Goal: Information Seeking & Learning: Understand process/instructions

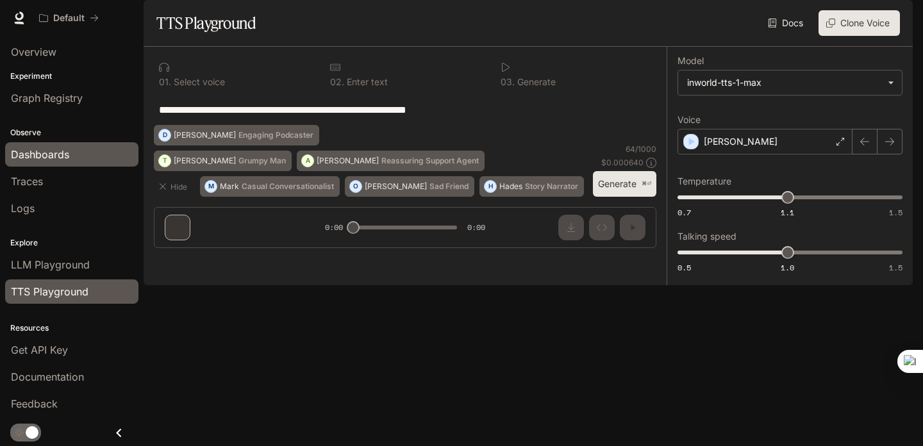
click at [94, 155] on div "Dashboards" at bounding box center [72, 154] width 122 height 15
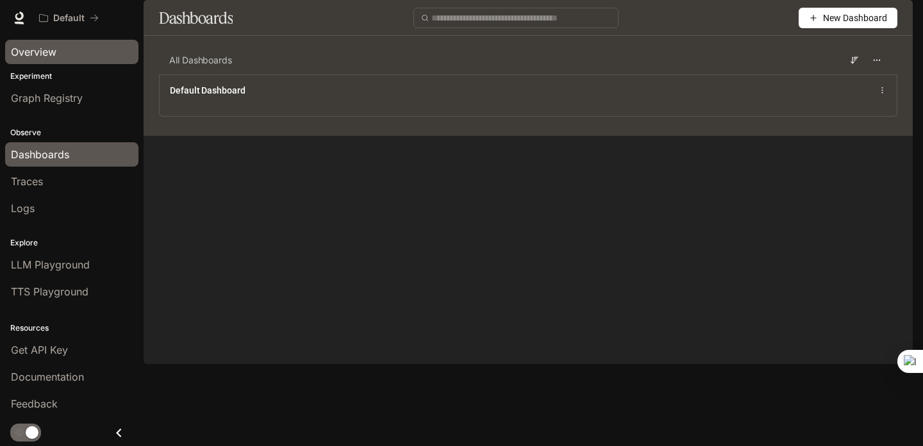
click at [68, 47] on div "Overview" at bounding box center [72, 51] width 122 height 15
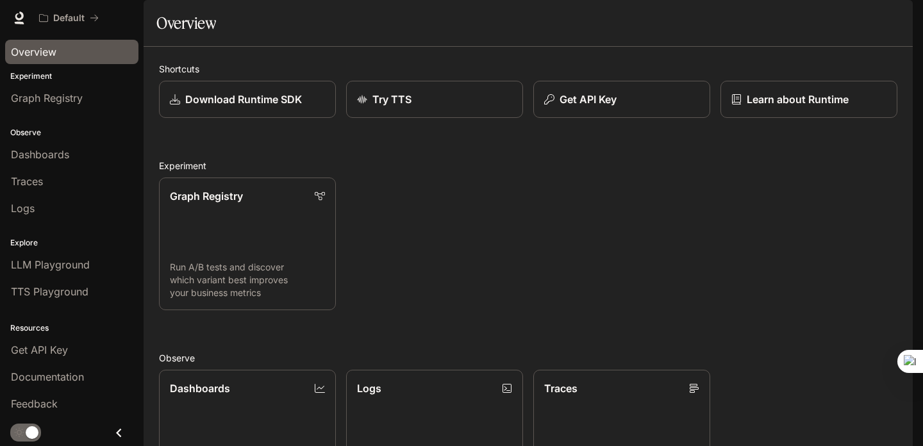
scroll to position [310, 0]
click at [71, 165] on link "Dashboards" at bounding box center [71, 154] width 133 height 24
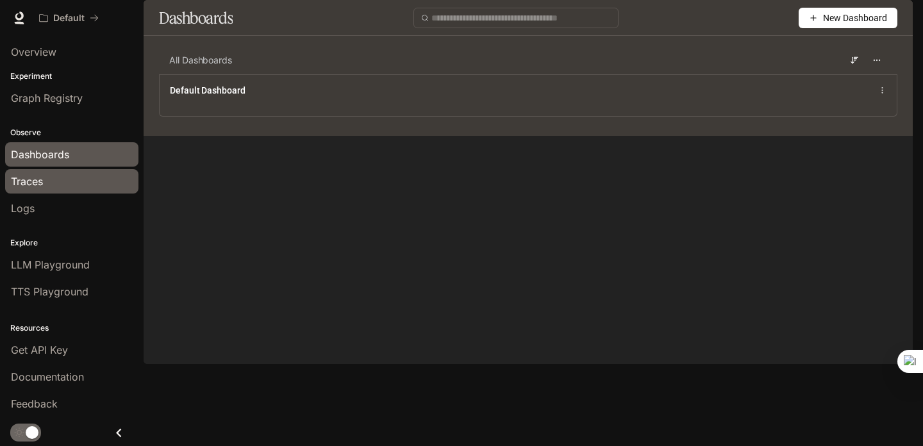
click at [67, 180] on div "Traces" at bounding box center [72, 181] width 122 height 15
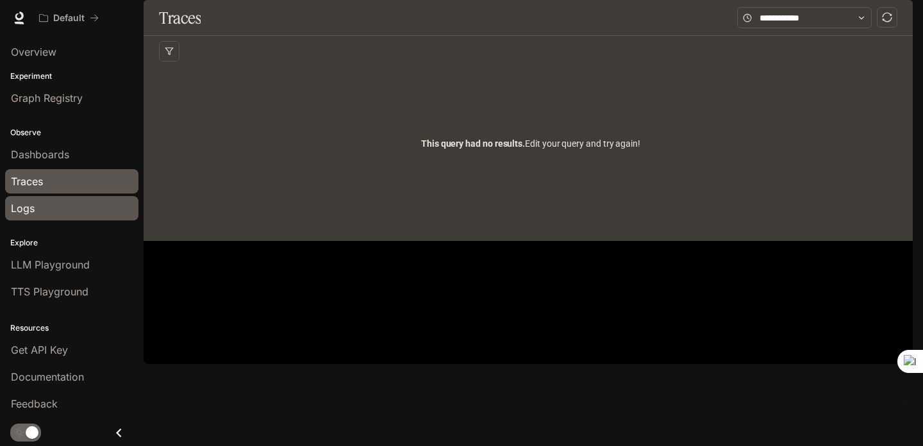
click at [61, 211] on div "Logs" at bounding box center [72, 208] width 122 height 15
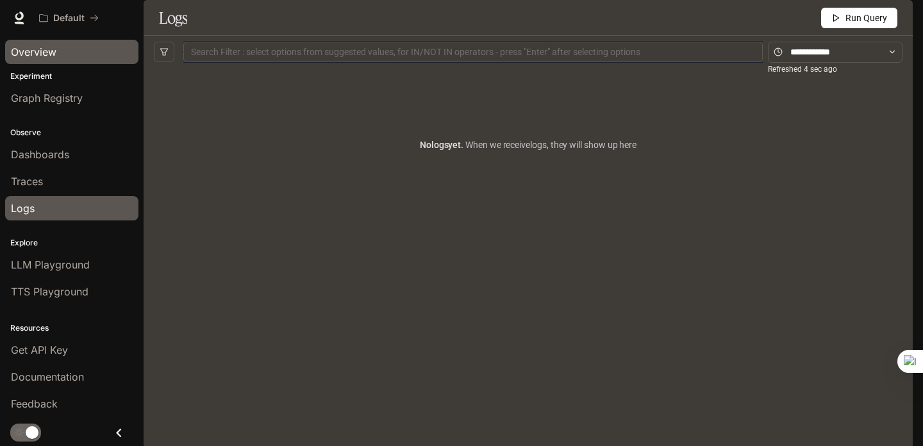
click at [48, 47] on span "Overview" at bounding box center [33, 51] width 45 height 15
